Goal: Manage account settings

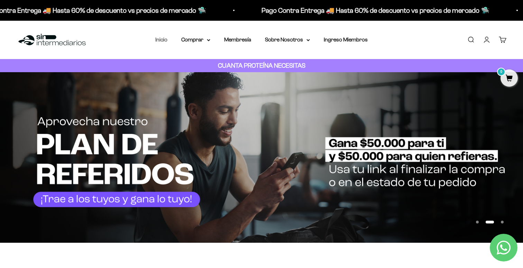
click at [165, 39] on link "Inicio" at bounding box center [161, 40] width 12 height 6
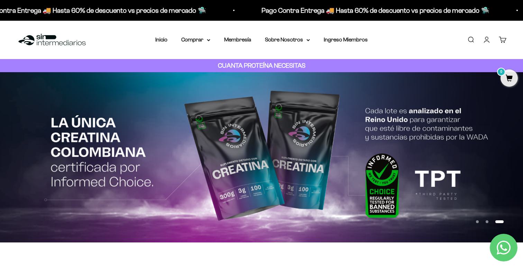
click at [472, 38] on link "Buscar" at bounding box center [471, 40] width 8 height 8
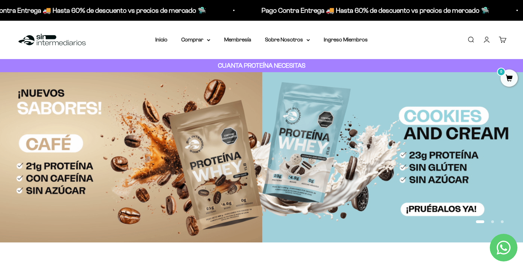
type input "creatina"
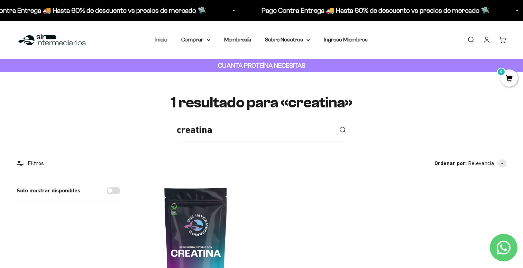
click at [488, 42] on link "Iniciar sesión" at bounding box center [487, 40] width 8 height 8
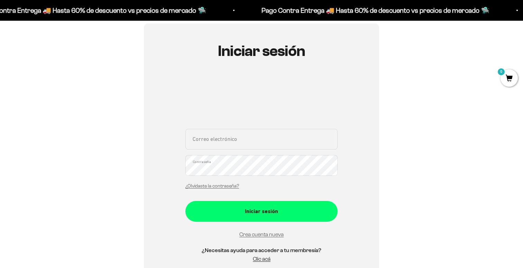
scroll to position [64, 0]
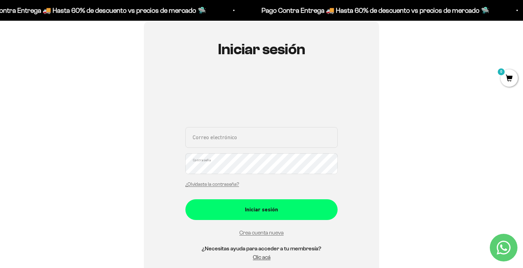
type input "[EMAIL_ADDRESS][DOMAIN_NAME]"
click at [261, 209] on button "Iniciar sesión" at bounding box center [261, 210] width 152 height 21
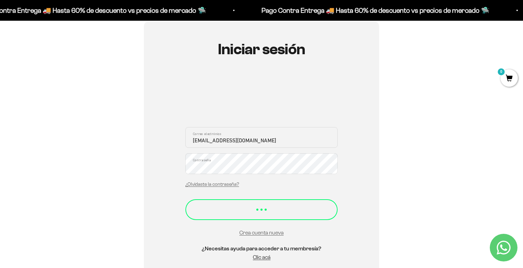
click at [232, 216] on button "Iniciar sesión" at bounding box center [261, 210] width 152 height 21
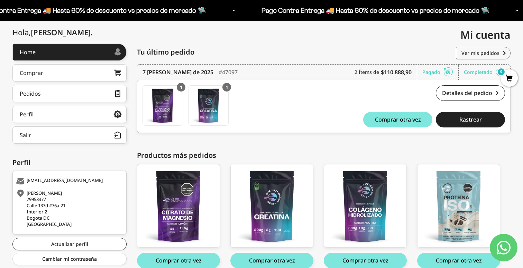
scroll to position [48, 0]
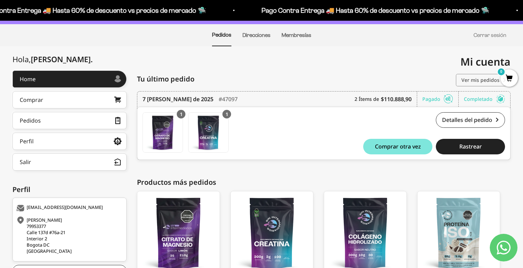
click at [479, 80] on link "Ver mis pedidos" at bounding box center [483, 80] width 55 height 12
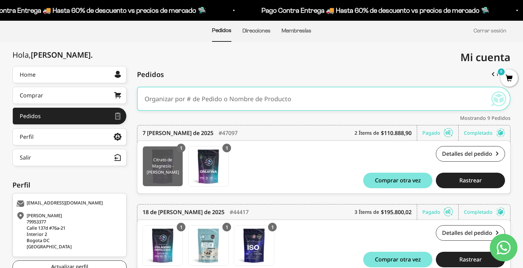
scroll to position [52, 0]
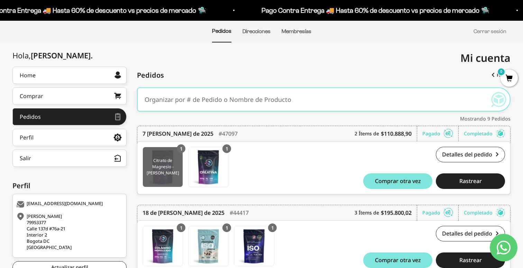
click at [156, 167] on img at bounding box center [163, 167] width 40 height 40
click at [158, 172] on img at bounding box center [163, 167] width 40 height 40
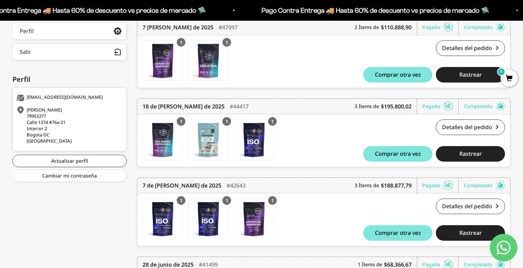
scroll to position [136, 0]
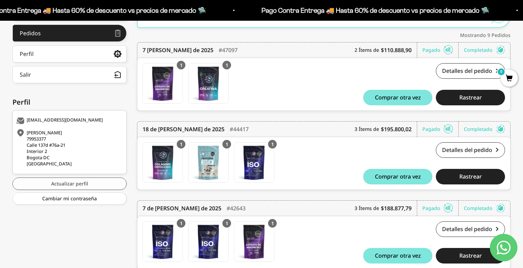
click at [86, 184] on link "Actualizar perfil" at bounding box center [69, 184] width 114 height 12
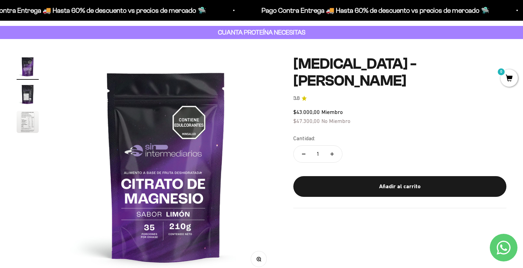
click at [27, 90] on img "Ir al artículo 2" at bounding box center [28, 94] width 22 height 22
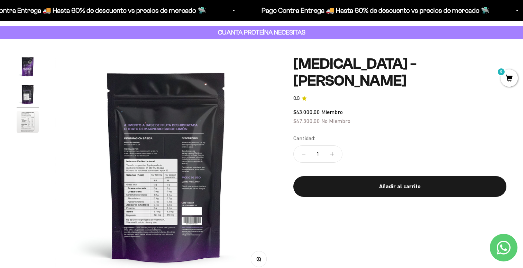
click at [164, 200] on img at bounding box center [165, 166] width 221 height 221
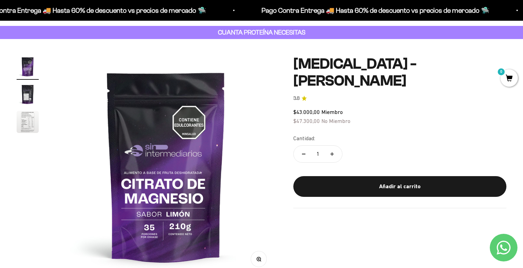
scroll to position [34, 0]
click at [219, 164] on img at bounding box center [165, 165] width 221 height 221
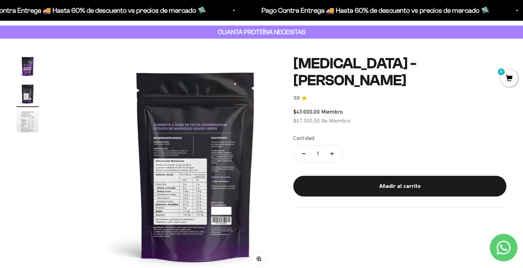
scroll to position [0, 230]
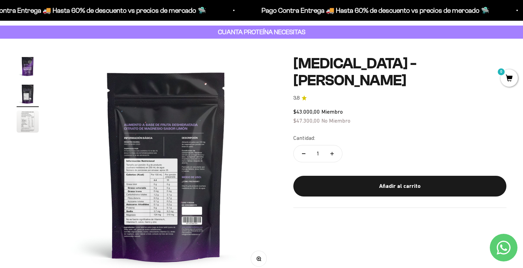
click at [259, 261] on button "Zoom" at bounding box center [259, 259] width 16 height 16
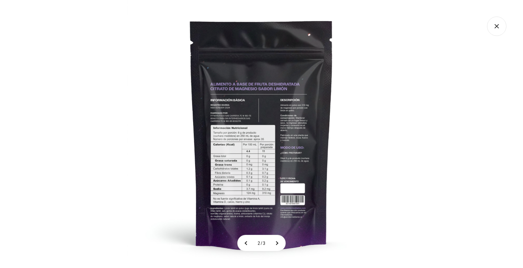
scroll to position [0, 0]
click at [223, 217] on img at bounding box center [261, 134] width 268 height 268
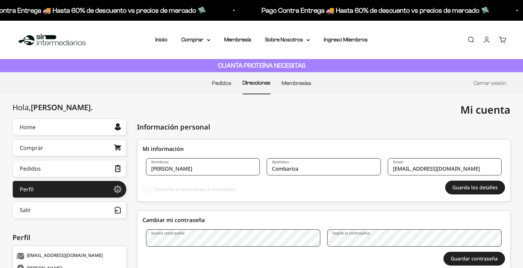
select select "[GEOGRAPHIC_DATA], D.C."
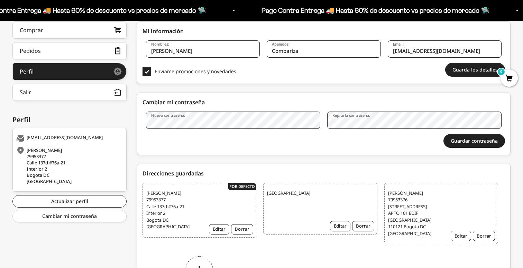
scroll to position [135, 0]
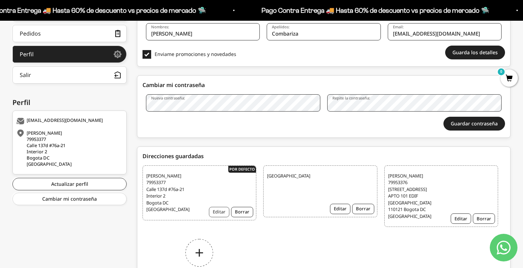
click at [218, 210] on button "Editar" at bounding box center [219, 212] width 20 height 10
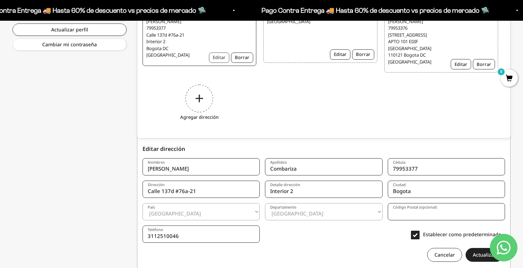
scroll to position [315, 0]
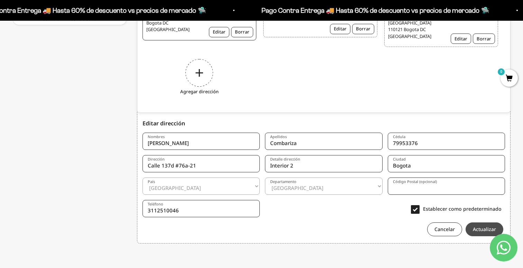
type input "79953376"
click at [478, 226] on button "Actualizar" at bounding box center [484, 230] width 38 height 14
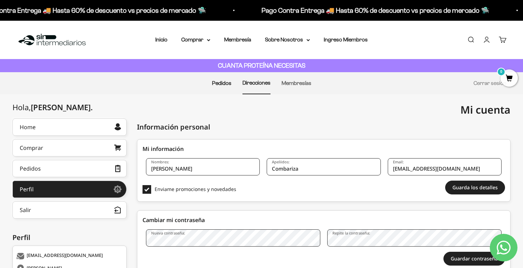
click at [219, 82] on link "Pedidos" at bounding box center [221, 83] width 19 height 6
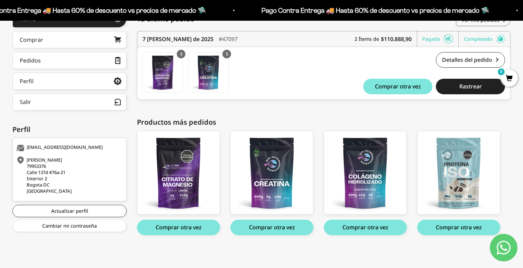
scroll to position [108, 0]
click at [483, 24] on link "Ver mis pedidos" at bounding box center [483, 20] width 55 height 12
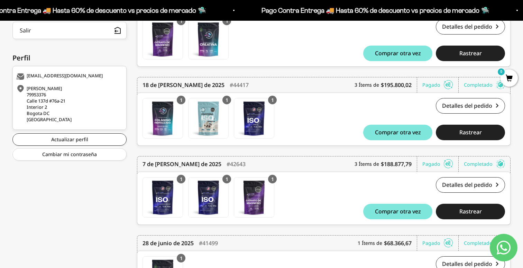
scroll to position [179, 0]
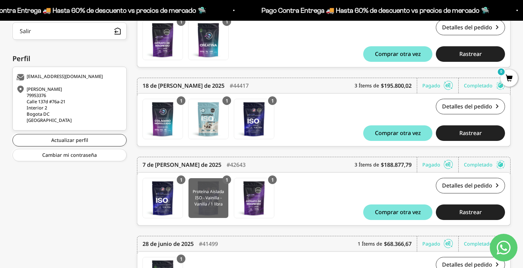
click at [214, 196] on img at bounding box center [208, 198] width 40 height 40
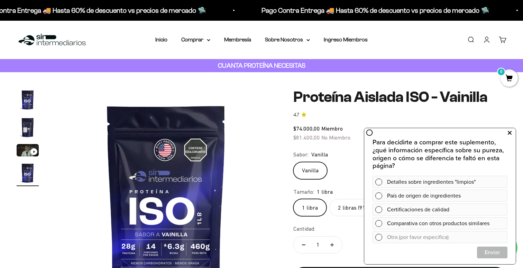
click at [509, 133] on icon at bounding box center [510, 133] width 4 height 9
